Goal: Task Accomplishment & Management: Manage account settings

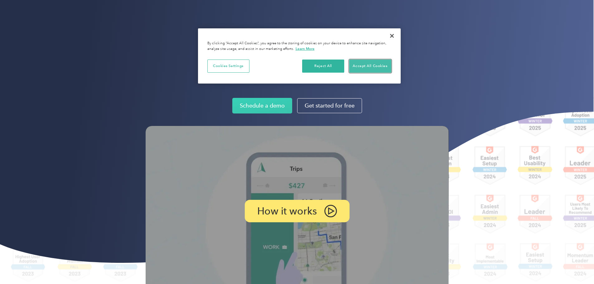
click at [359, 67] on button "Accept All Cookies" at bounding box center [370, 66] width 42 height 13
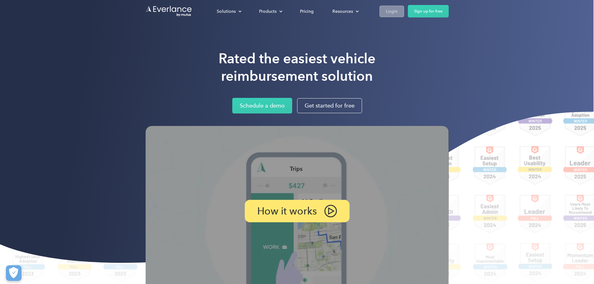
click at [398, 14] on div "Login" at bounding box center [392, 11] width 12 height 8
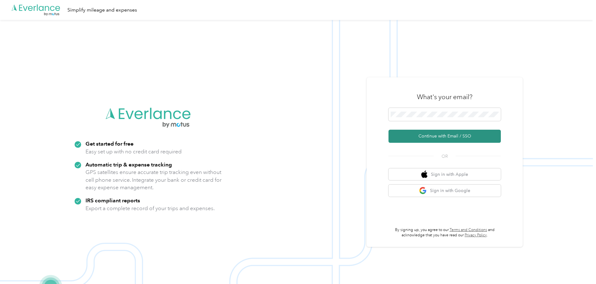
click at [432, 136] on button "Continue with Email / SSO" at bounding box center [444, 136] width 112 height 13
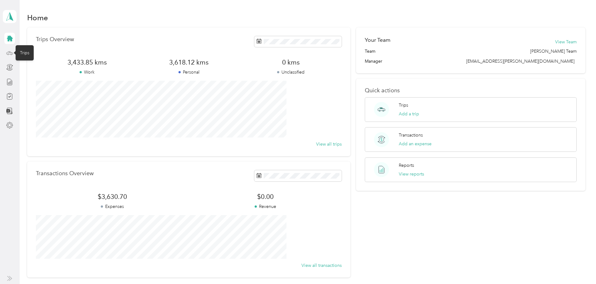
click at [9, 53] on icon at bounding box center [9, 53] width 7 height 7
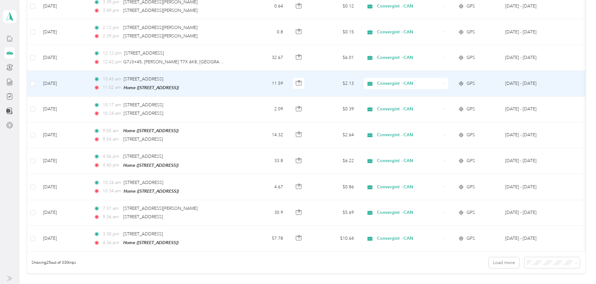
scroll to position [575, 0]
